Goal: Transaction & Acquisition: Purchase product/service

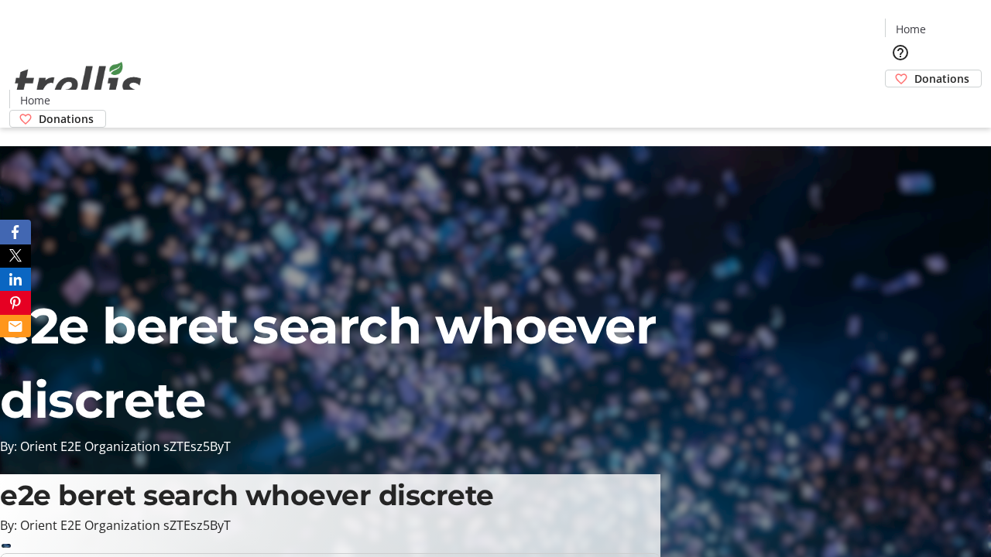
click at [914, 70] on span "Donations" at bounding box center [941, 78] width 55 height 16
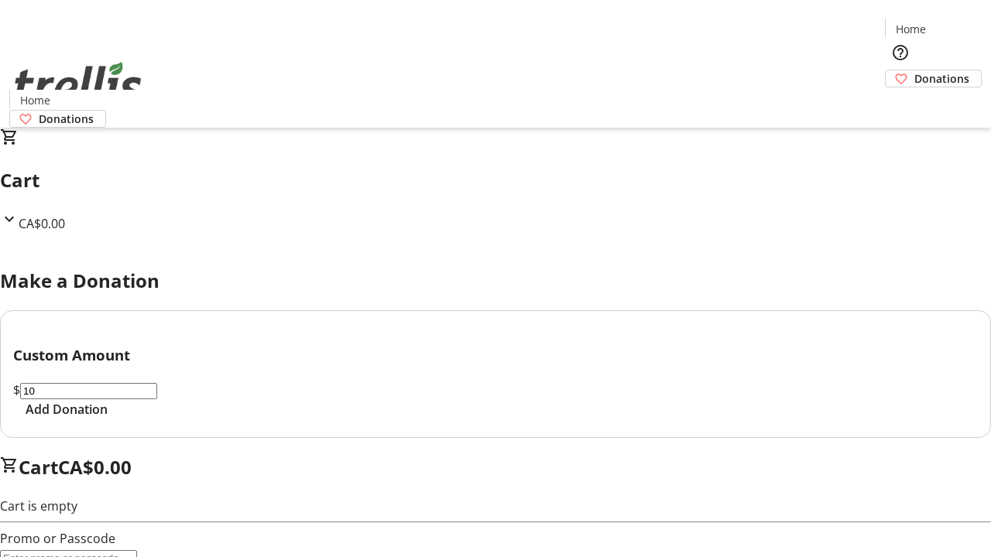
click at [108, 419] on span "Add Donation" at bounding box center [67, 409] width 82 height 19
select select "CA"
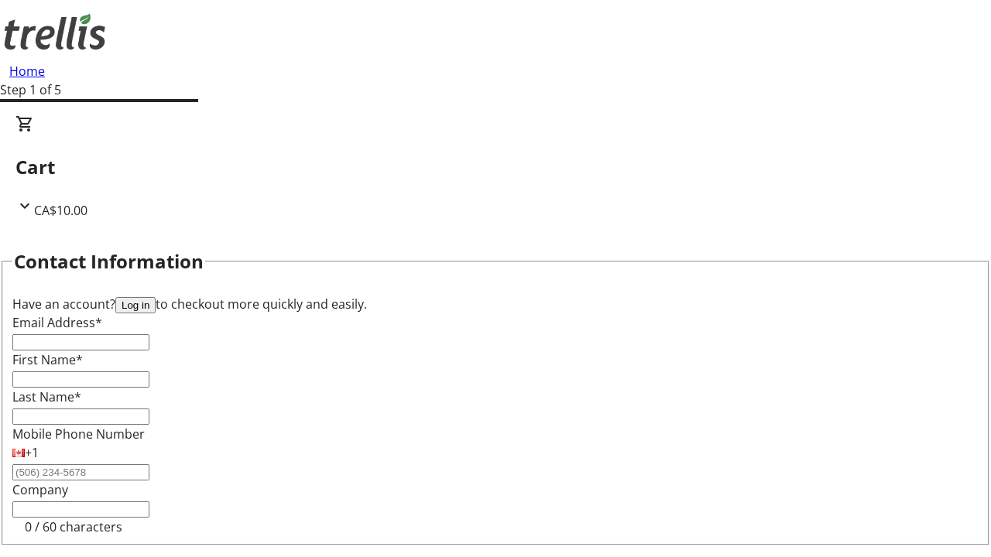
click at [156, 297] on button "Log in" at bounding box center [135, 305] width 40 height 16
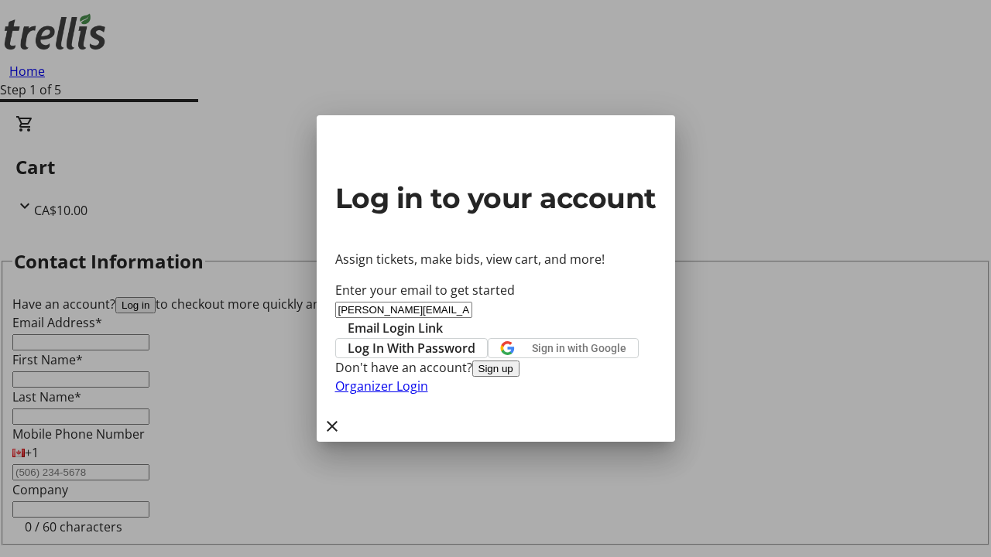
type input "[PERSON_NAME][EMAIL_ADDRESS][DOMAIN_NAME]"
click at [443, 319] on span "Email Login Link" at bounding box center [395, 328] width 95 height 19
